Goal: Information Seeking & Learning: Learn about a topic

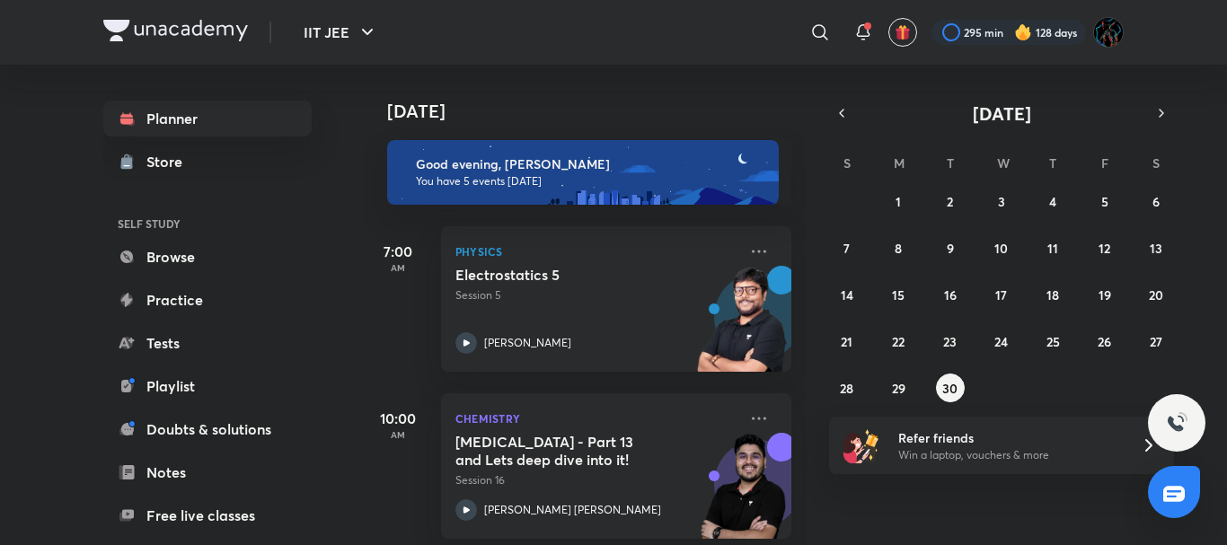
click at [984, 33] on div at bounding box center [1009, 32] width 155 height 25
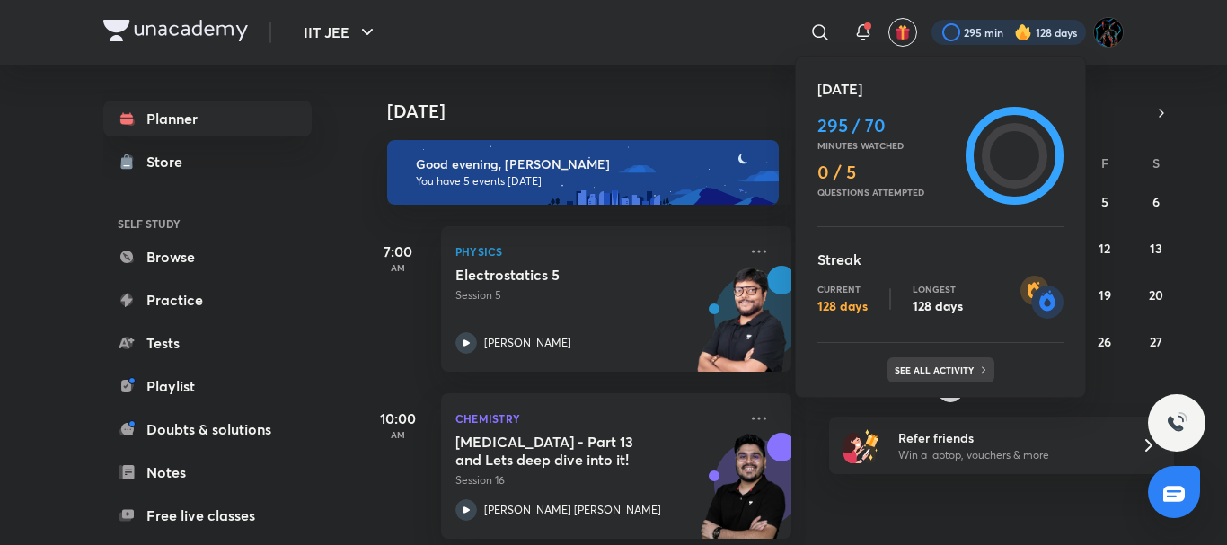
click at [917, 375] on p "See all activity" at bounding box center [937, 370] width 84 height 11
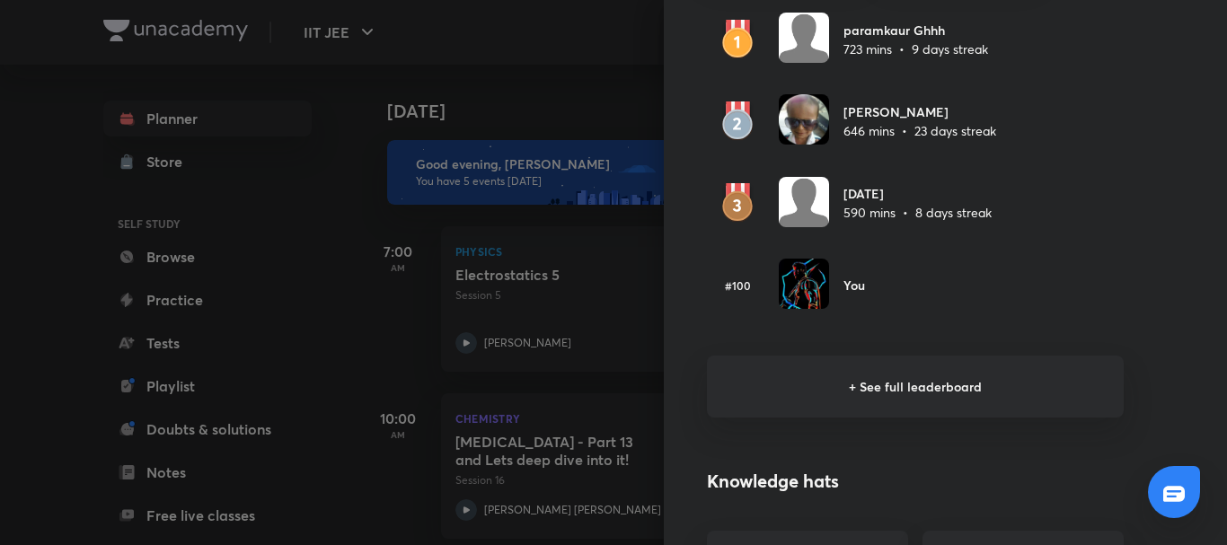
scroll to position [1162, 0]
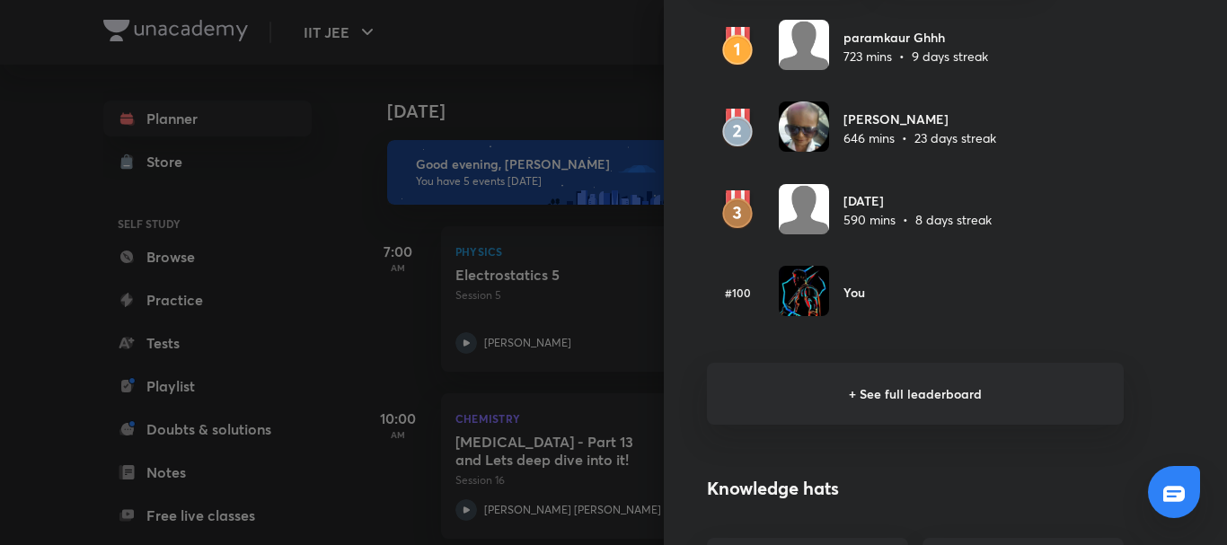
click at [917, 375] on h6 "+ See full leaderboard" at bounding box center [915, 394] width 417 height 62
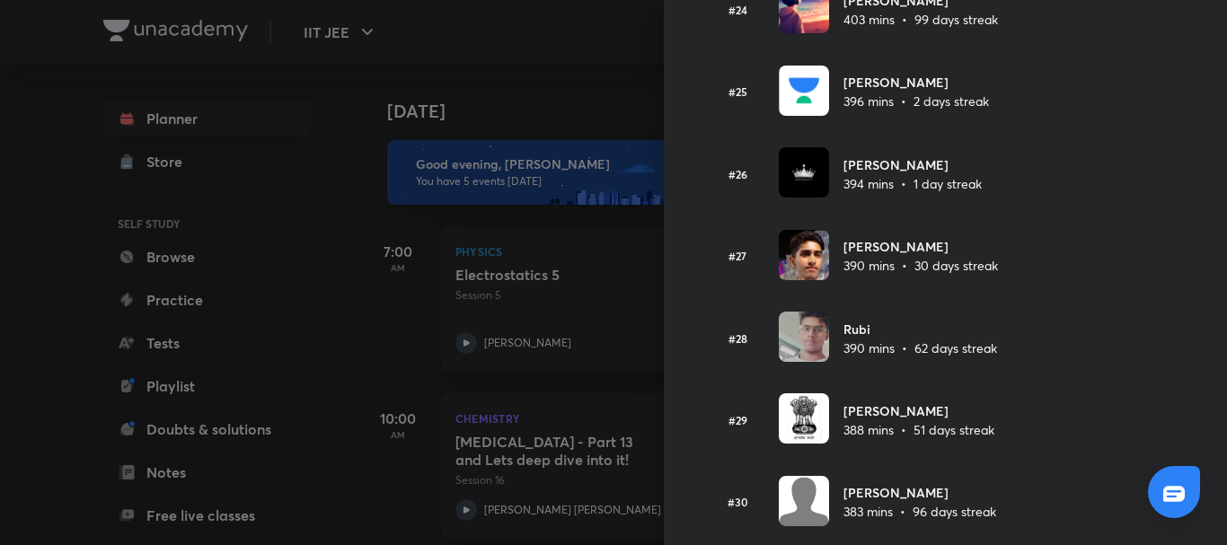
scroll to position [2017, 0]
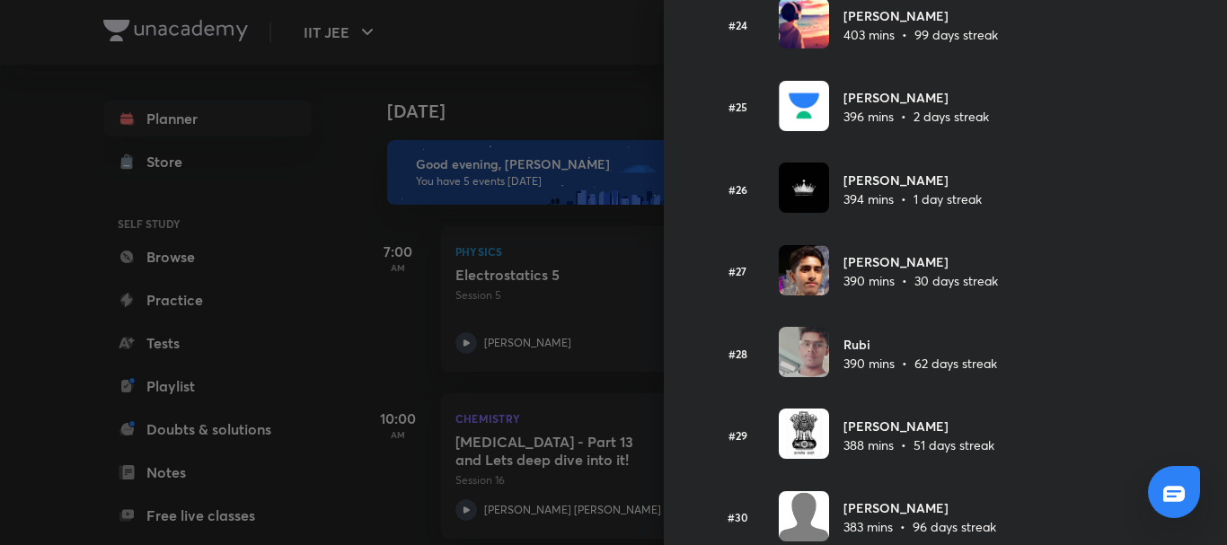
click at [603, 97] on div at bounding box center [613, 272] width 1227 height 545
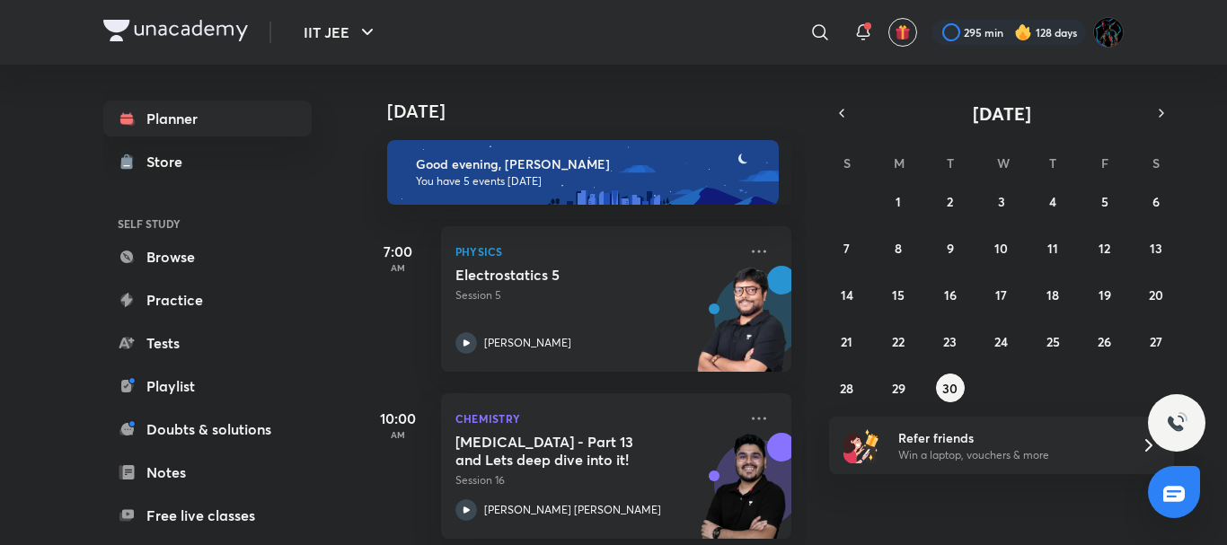
click at [603, 97] on div "[DATE]" at bounding box center [585, 93] width 447 height 57
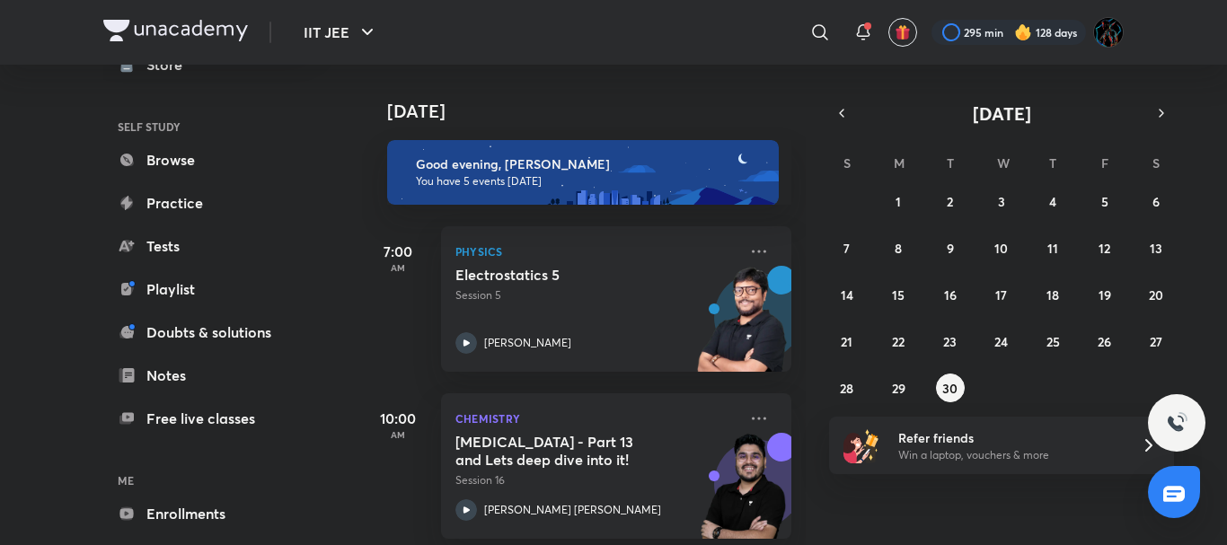
scroll to position [0, 0]
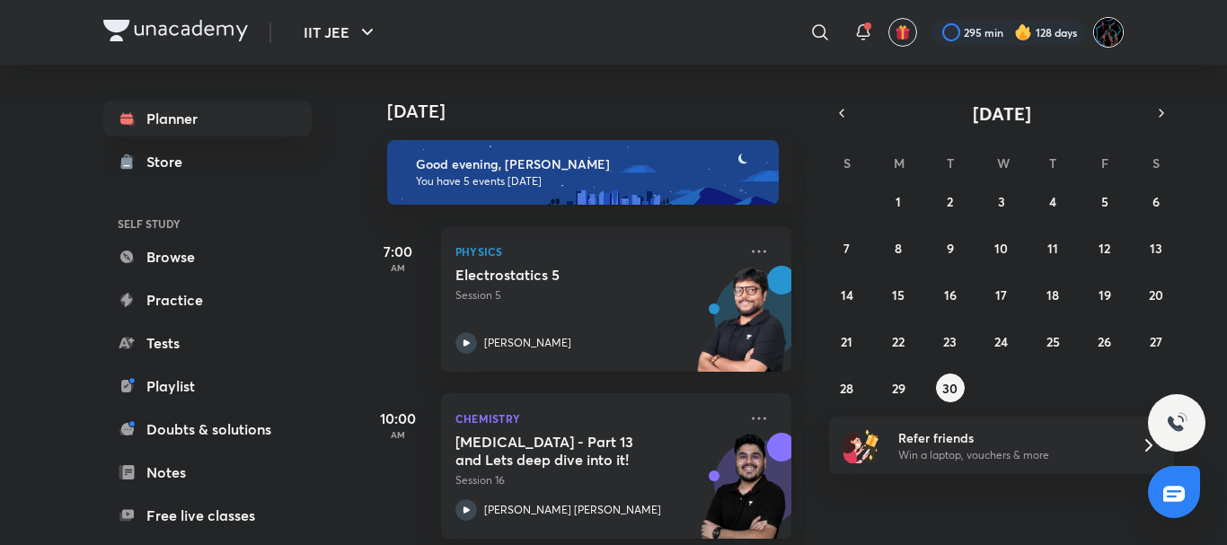
click at [1107, 31] on img at bounding box center [1108, 32] width 31 height 31
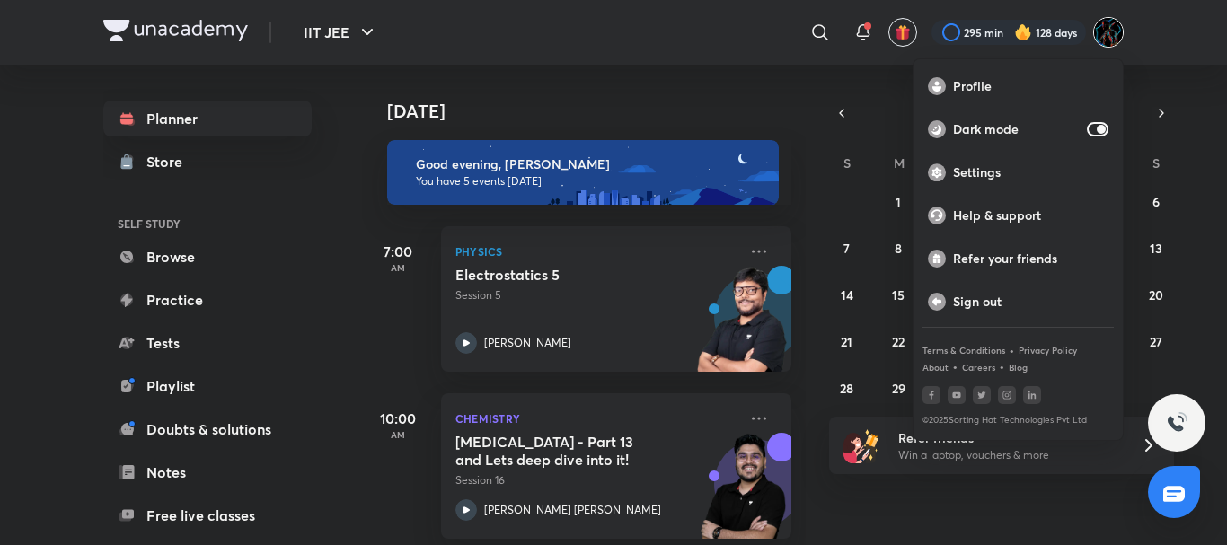
click at [692, 67] on div at bounding box center [613, 272] width 1227 height 545
